Goal: Information Seeking & Learning: Compare options

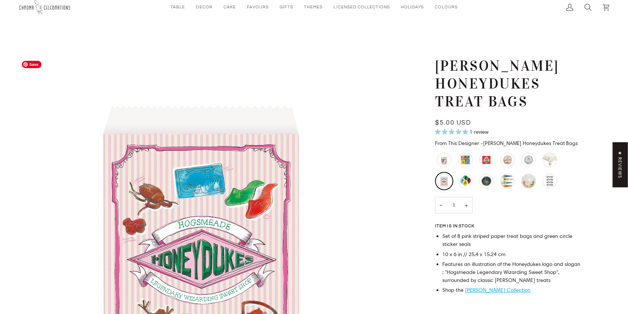
scroll to position [9, 0]
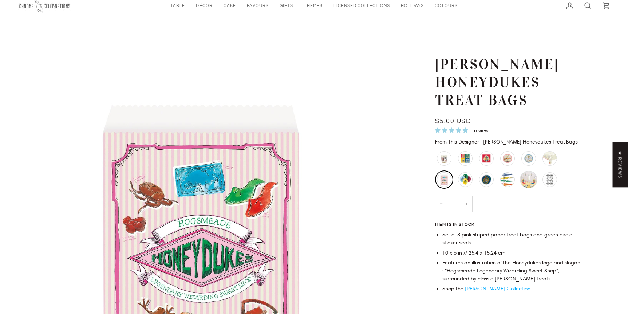
click at [528, 184] on div "Harry Potter Decorating Kit" at bounding box center [528, 179] width 17 height 17
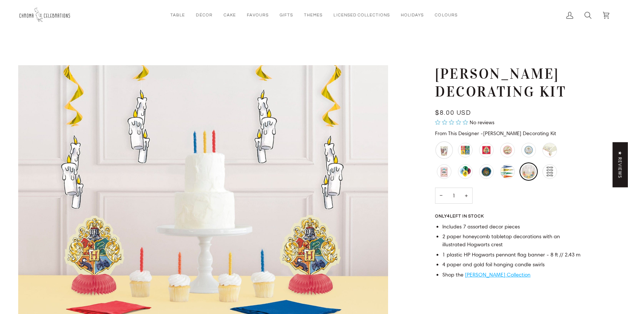
click at [444, 158] on div "Harry Potter Platform 9 3/4 Cups" at bounding box center [443, 149] width 17 height 17
